Goal: Navigation & Orientation: Find specific page/section

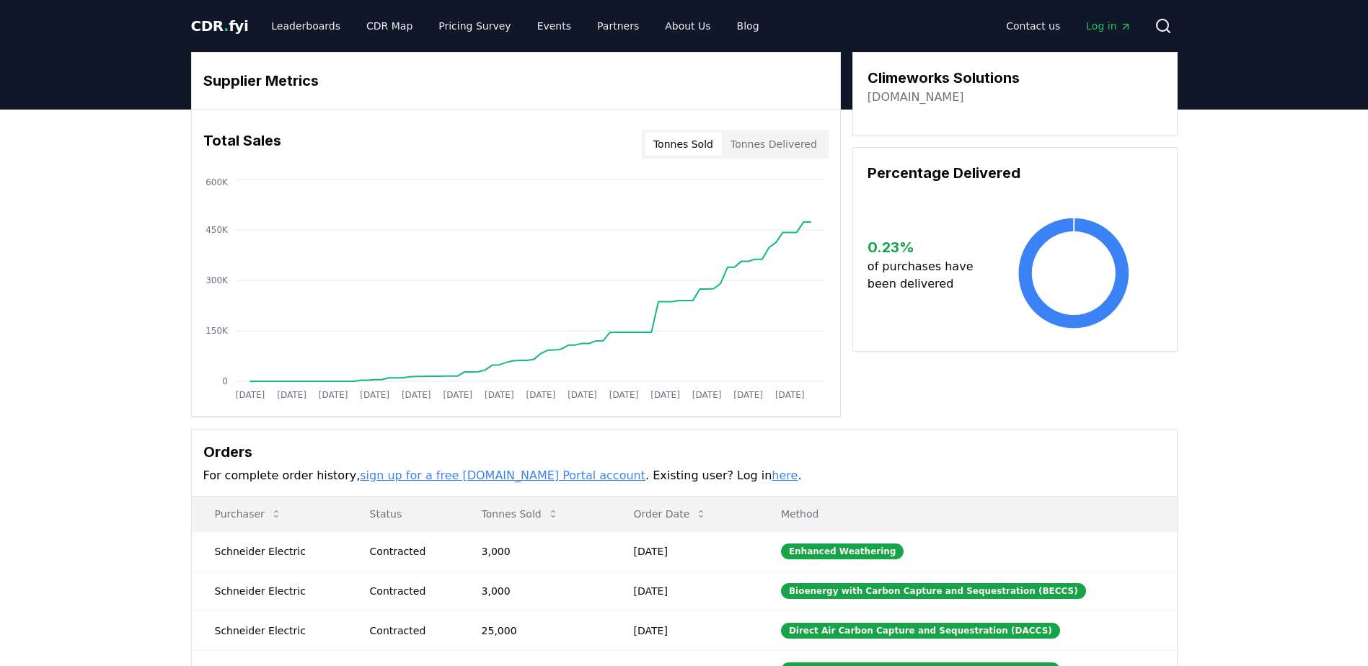
click at [208, 25] on span "CDR . fyi" at bounding box center [220, 25] width 58 height 17
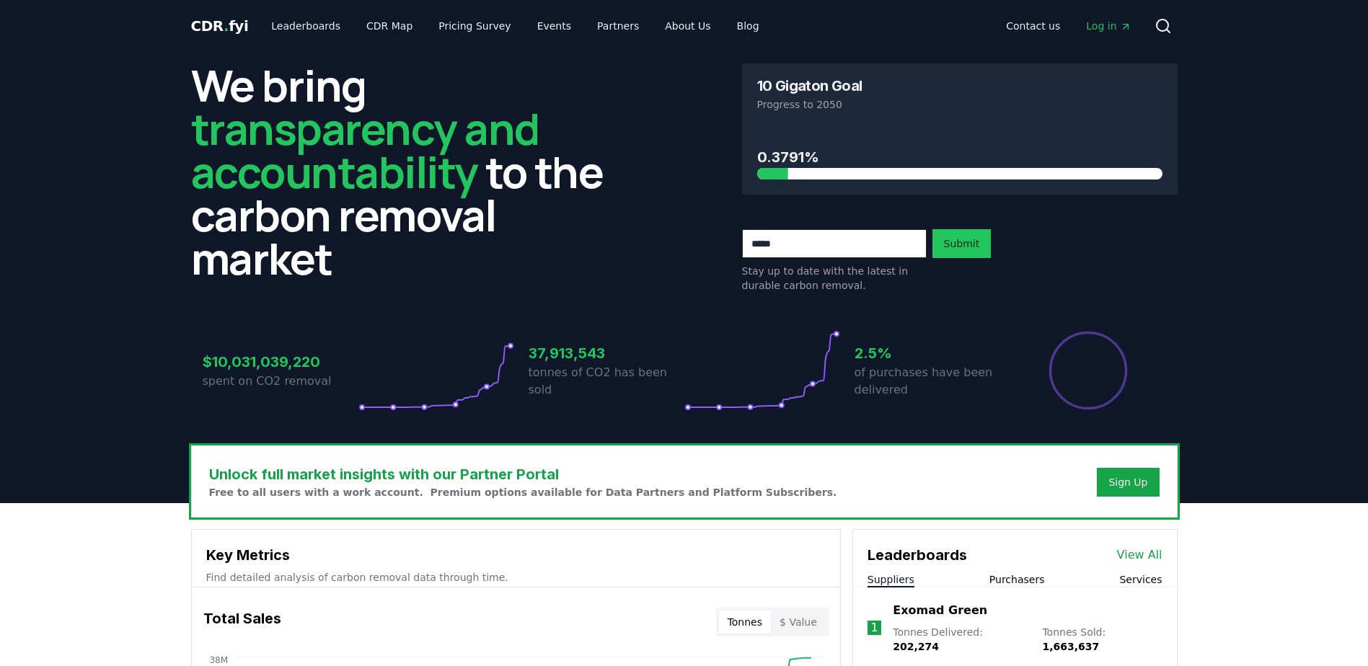
click at [1116, 27] on span "Log in" at bounding box center [1108, 26] width 45 height 14
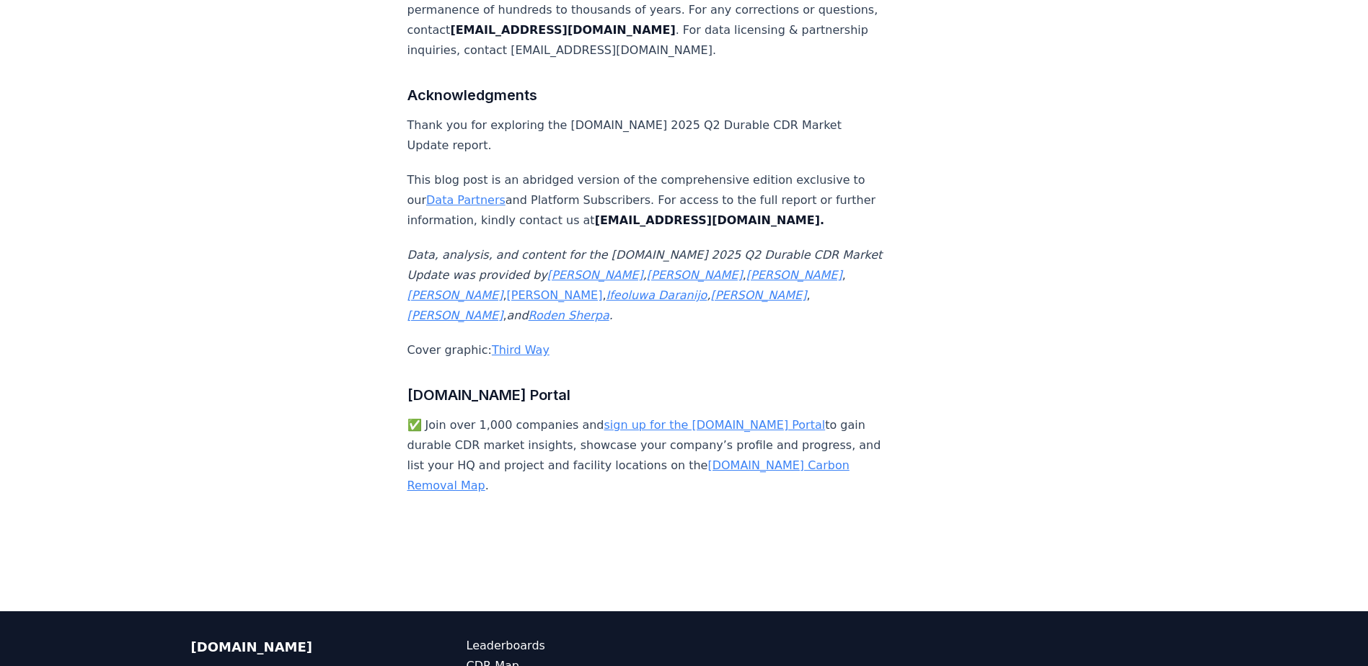
scroll to position [9521, 0]
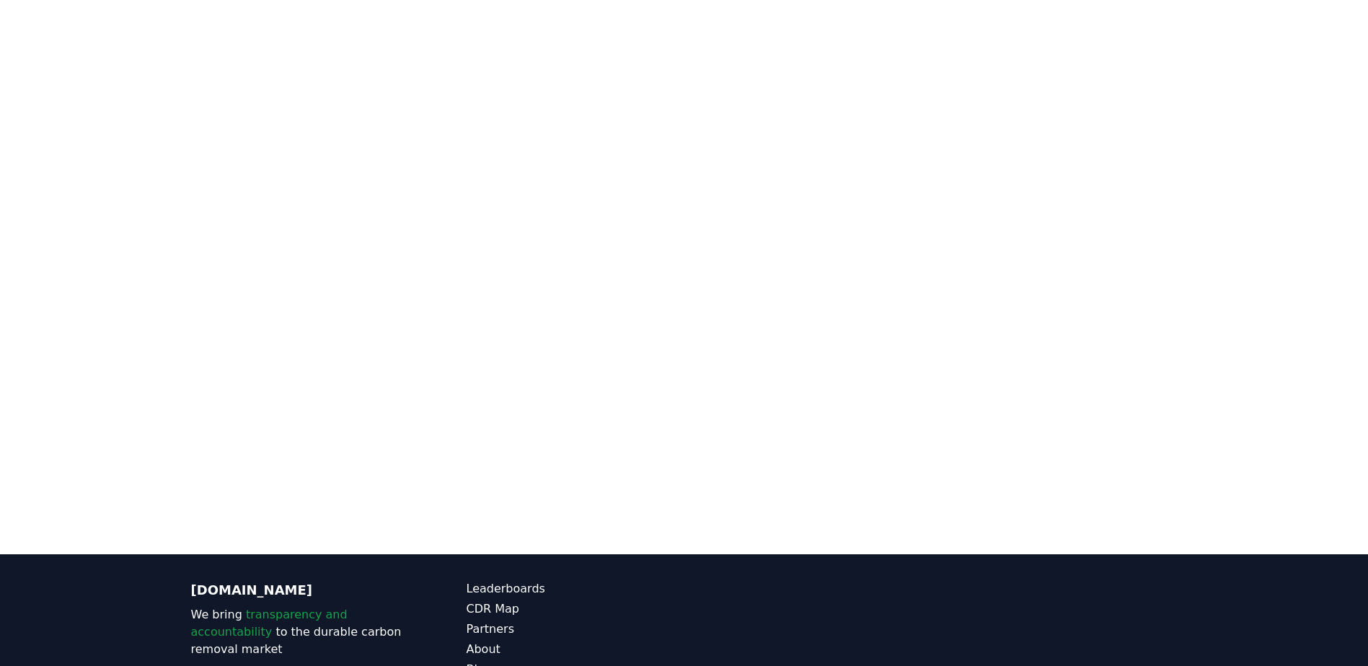
scroll to position [444, 0]
